Goal: Information Seeking & Learning: Learn about a topic

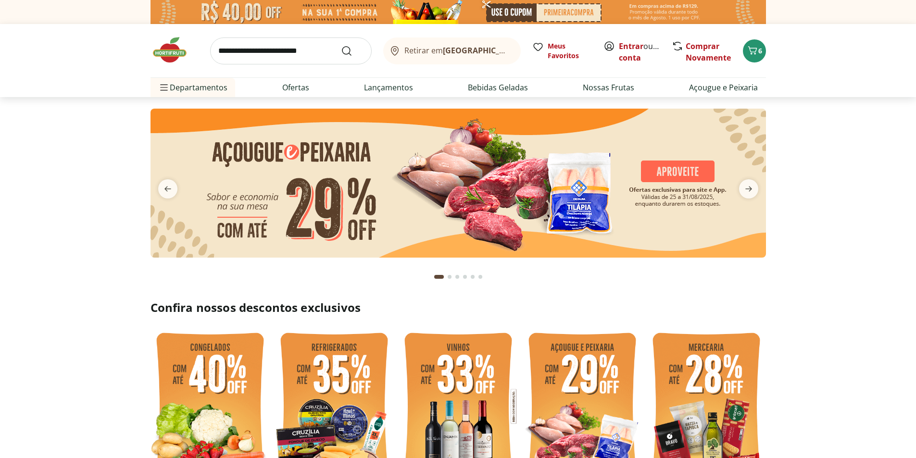
click at [284, 49] on input "search" at bounding box center [290, 50] width 161 height 27
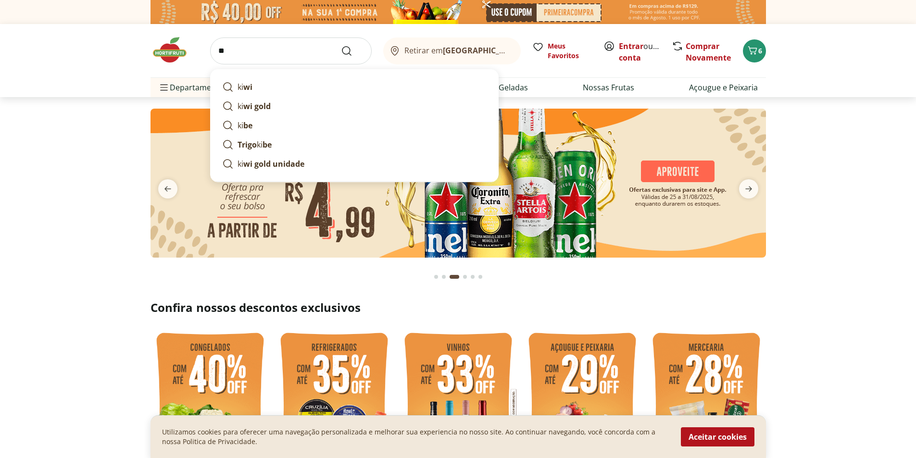
click at [261, 109] on strong "wi gold" at bounding box center [256, 106] width 27 height 11
type input "*********"
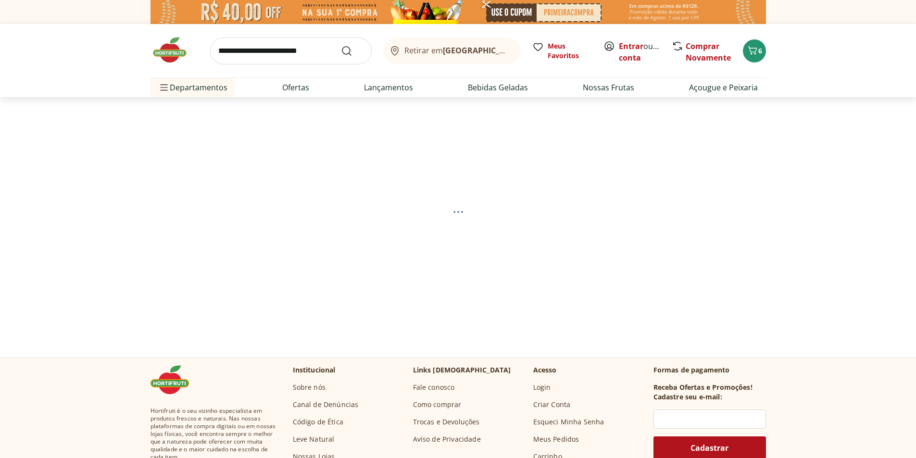
select select "**********"
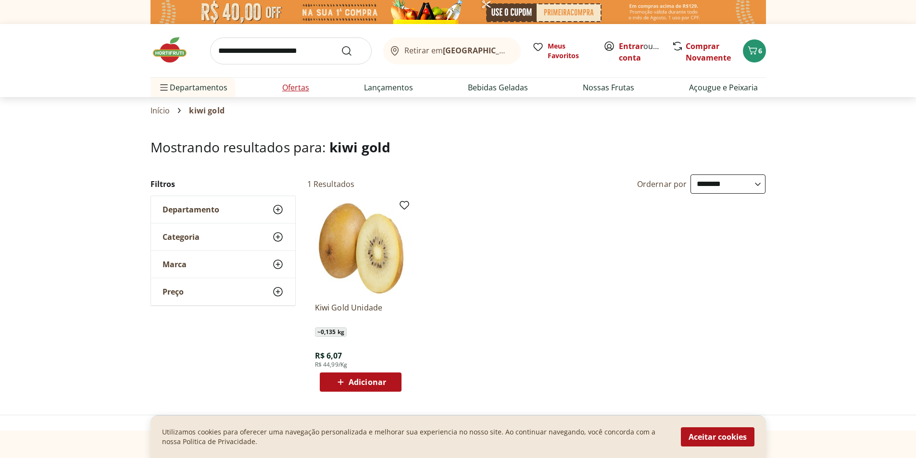
click at [295, 87] on link "Ofertas" at bounding box center [295, 88] width 27 height 12
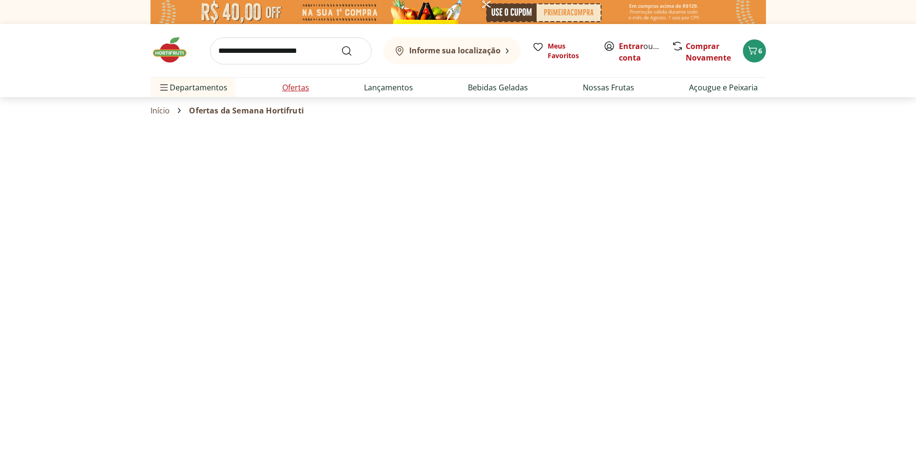
select select "**********"
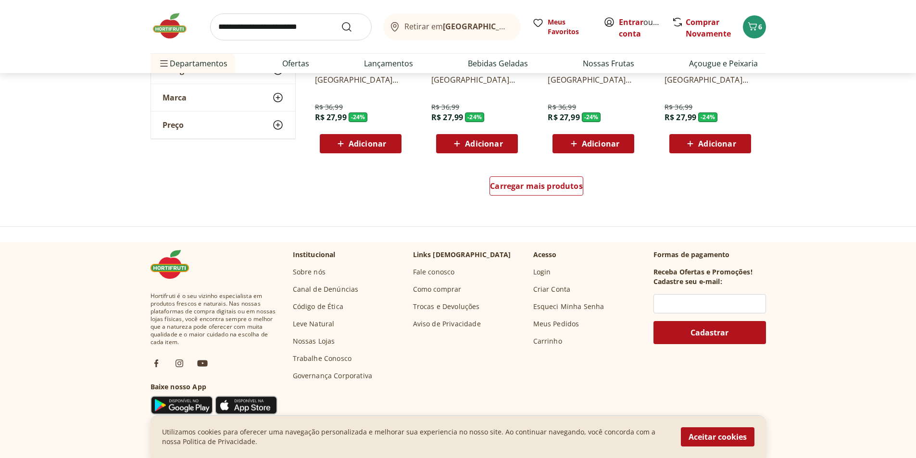
scroll to position [673, 0]
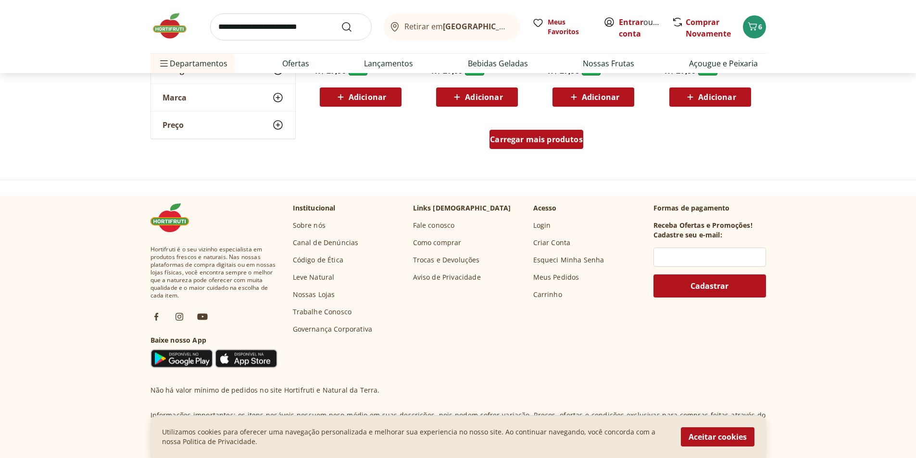
click at [536, 143] on span "Carregar mais produtos" at bounding box center [536, 140] width 93 height 8
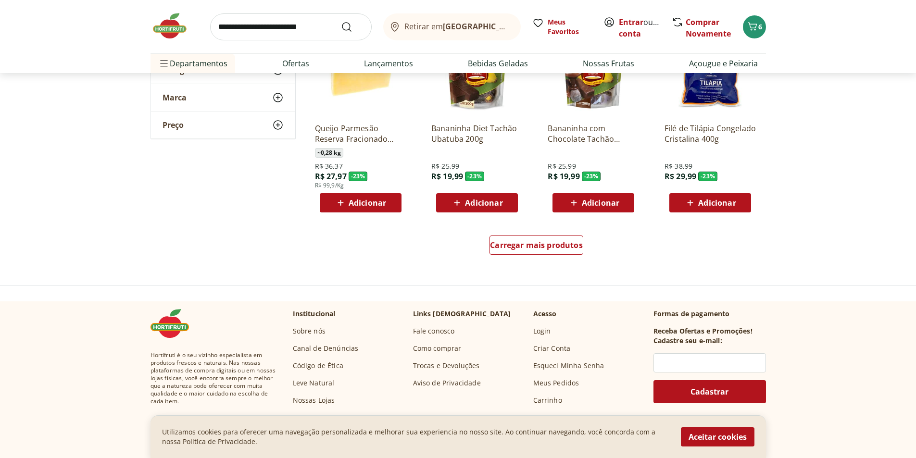
scroll to position [1202, 0]
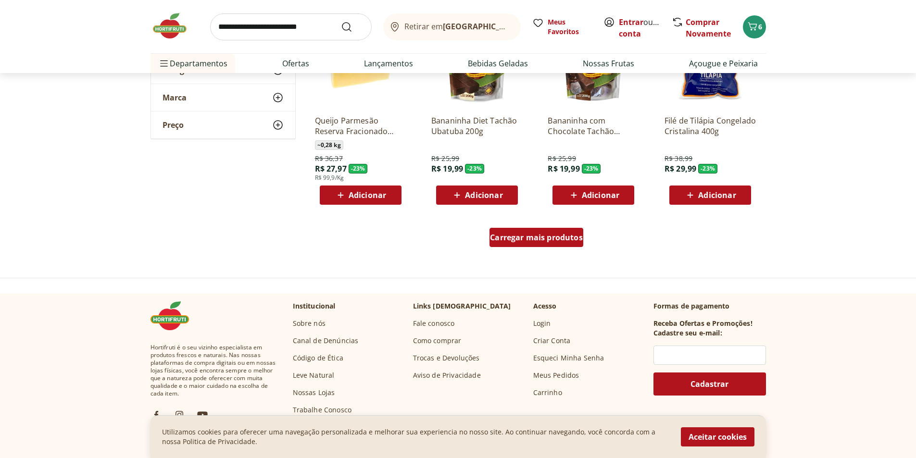
click at [525, 236] on span "Carregar mais produtos" at bounding box center [536, 238] width 93 height 8
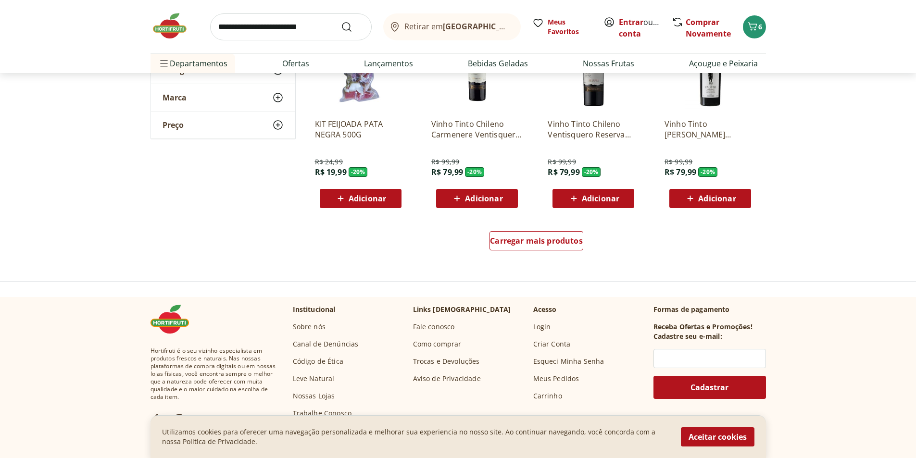
scroll to position [1826, 0]
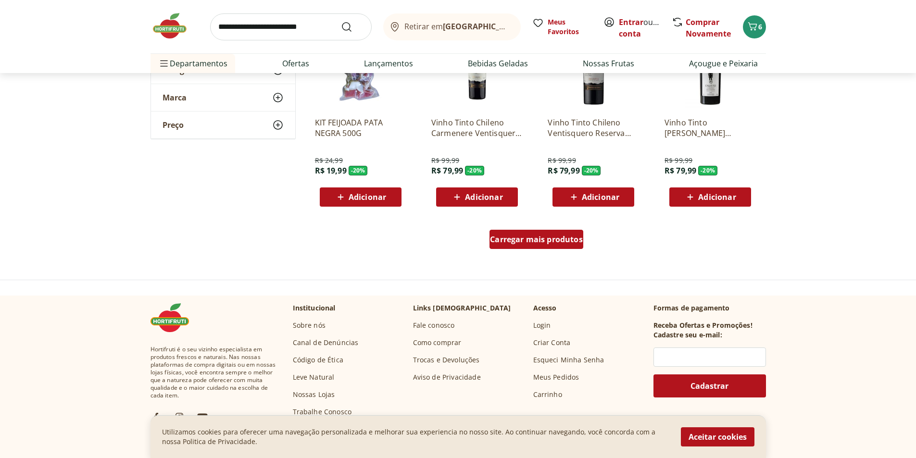
click at [554, 240] on span "Carregar mais produtos" at bounding box center [536, 240] width 93 height 8
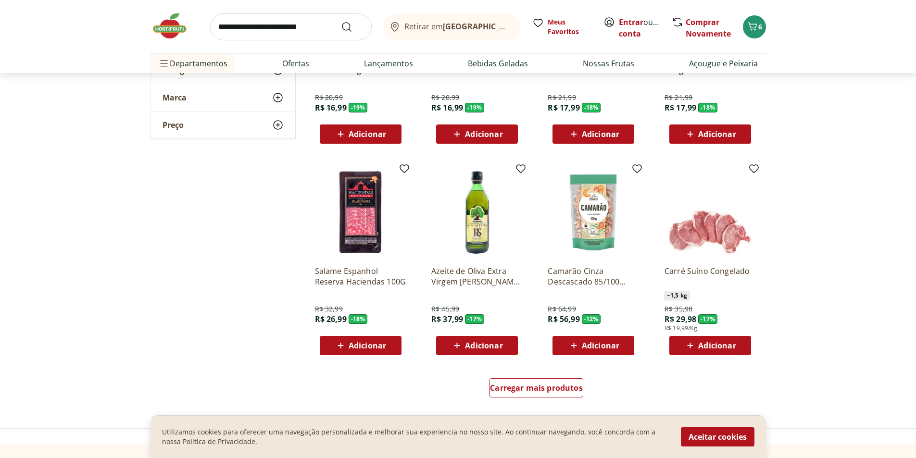
scroll to position [2355, 0]
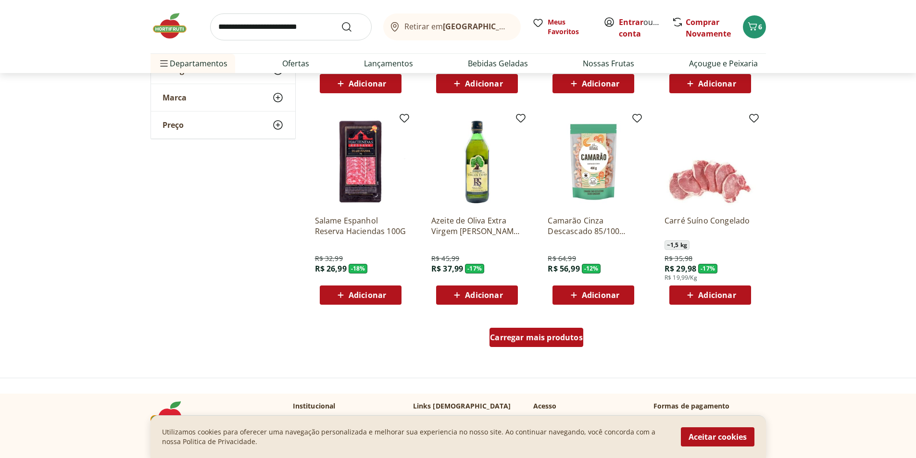
click at [547, 331] on div "Carregar mais produtos" at bounding box center [536, 337] width 94 height 19
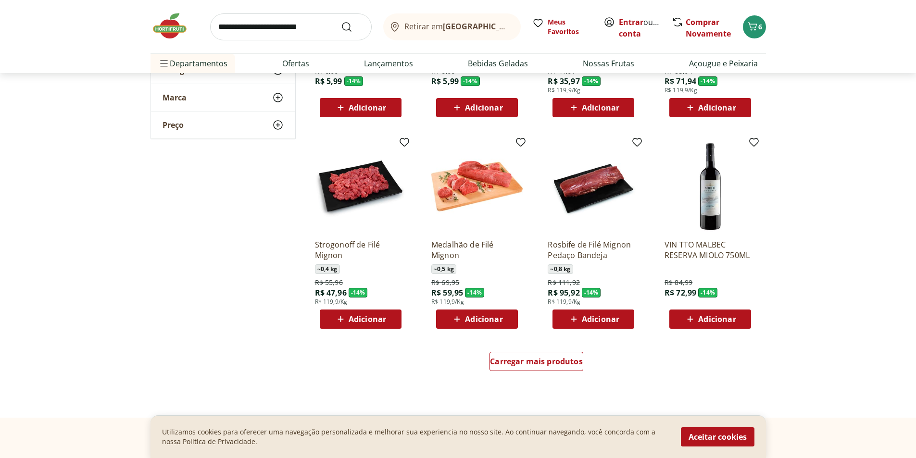
scroll to position [3028, 0]
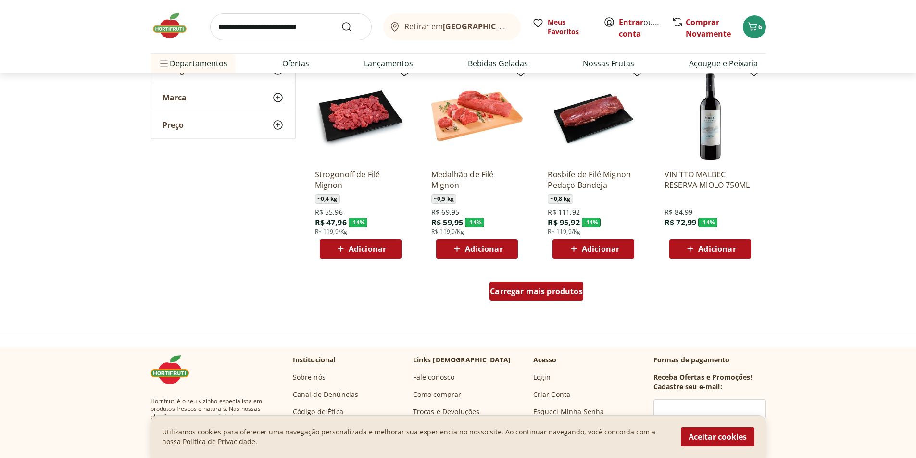
click at [540, 290] on span "Carregar mais produtos" at bounding box center [536, 291] width 93 height 8
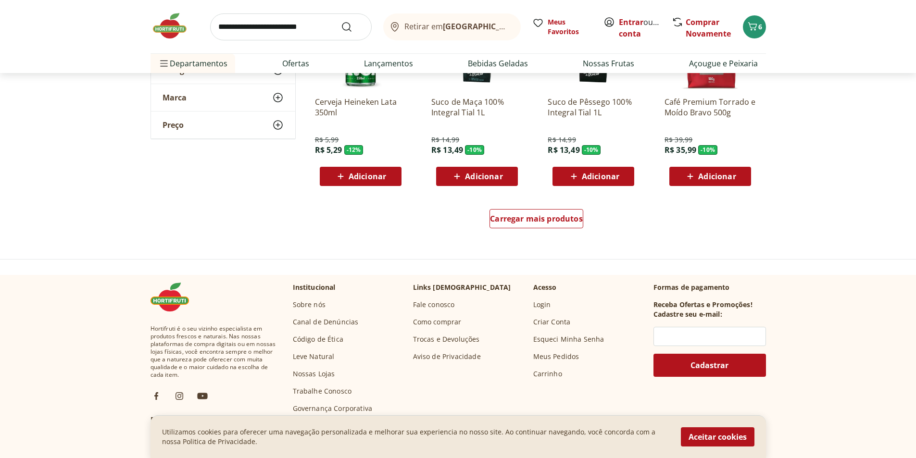
scroll to position [3749, 0]
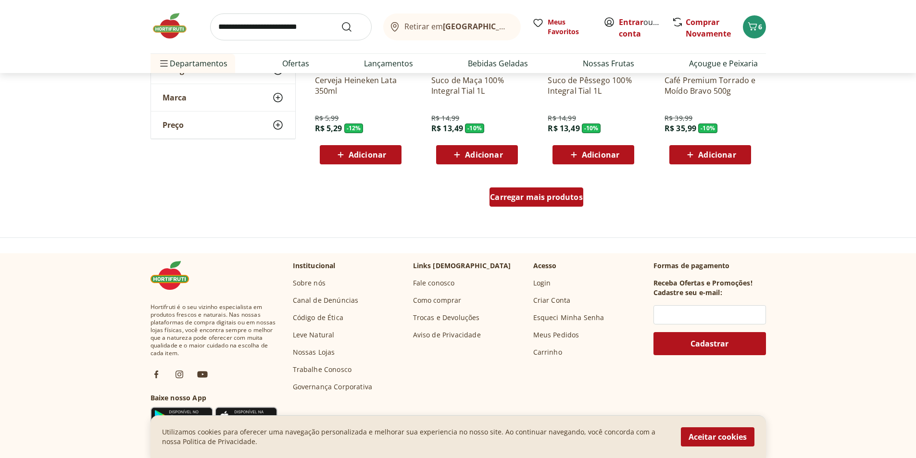
click at [510, 201] on span "Carregar mais produtos" at bounding box center [536, 197] width 93 height 8
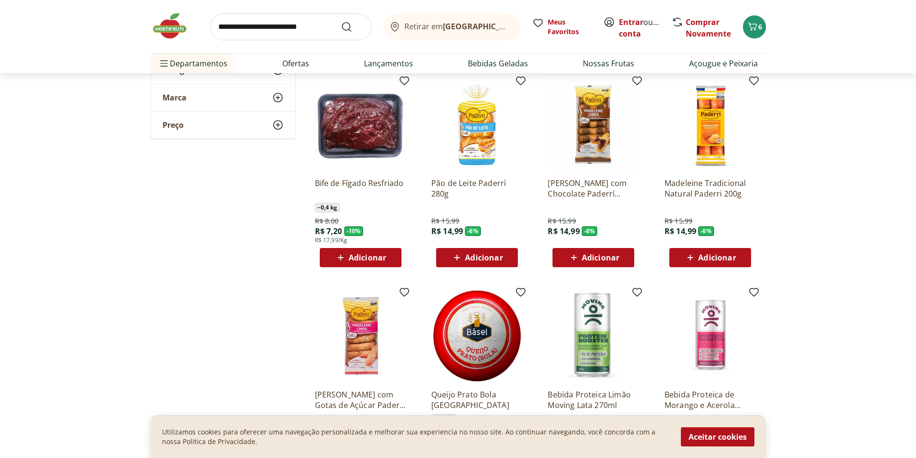
scroll to position [3893, 0]
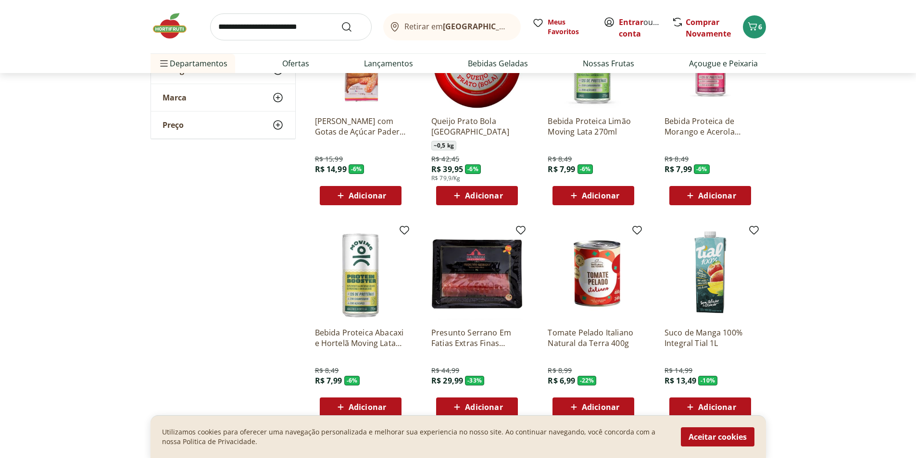
scroll to position [4181, 0]
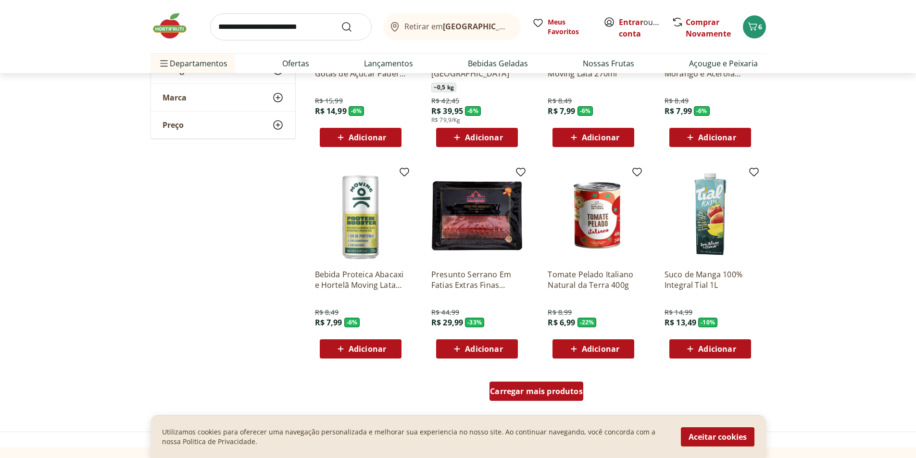
click at [534, 392] on span "Carregar mais produtos" at bounding box center [536, 391] width 93 height 8
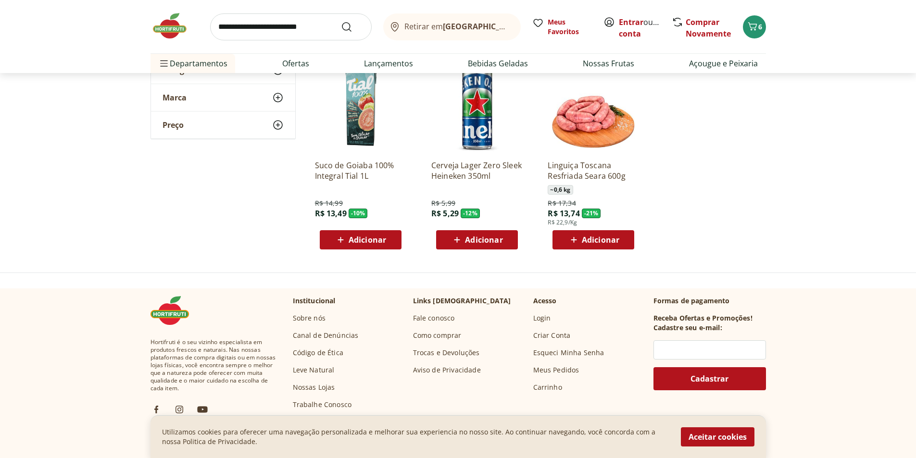
scroll to position [4518, 0]
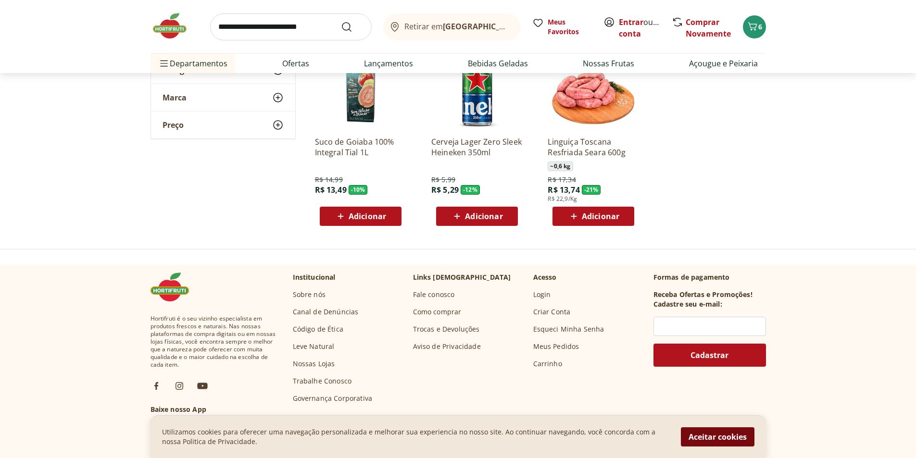
click at [698, 440] on button "Aceitar cookies" at bounding box center [718, 436] width 74 height 19
